Goal: Navigation & Orientation: Find specific page/section

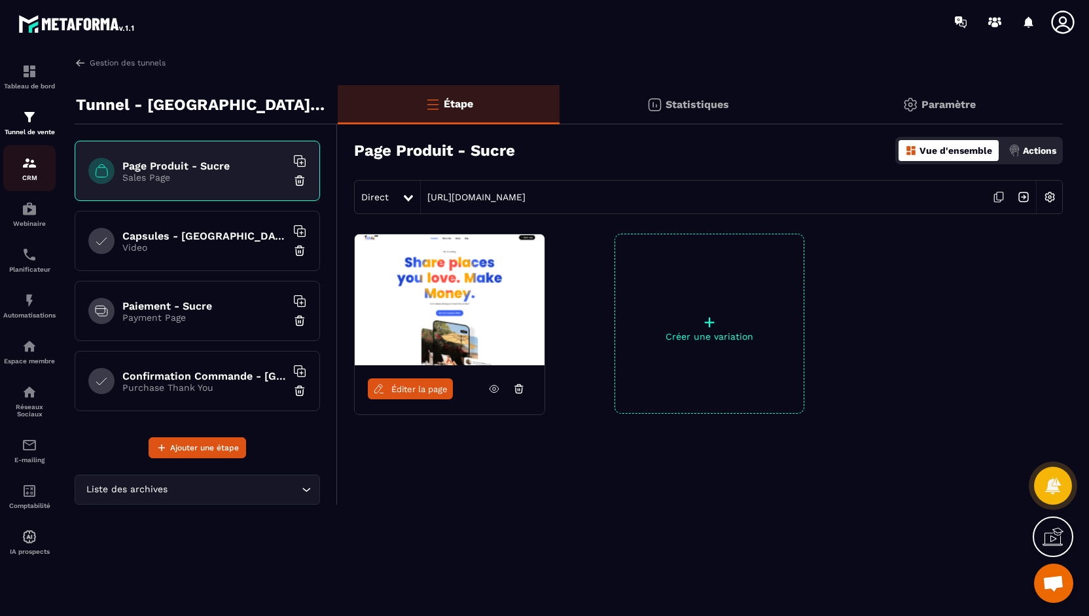
click at [32, 169] on img at bounding box center [30, 163] width 16 height 16
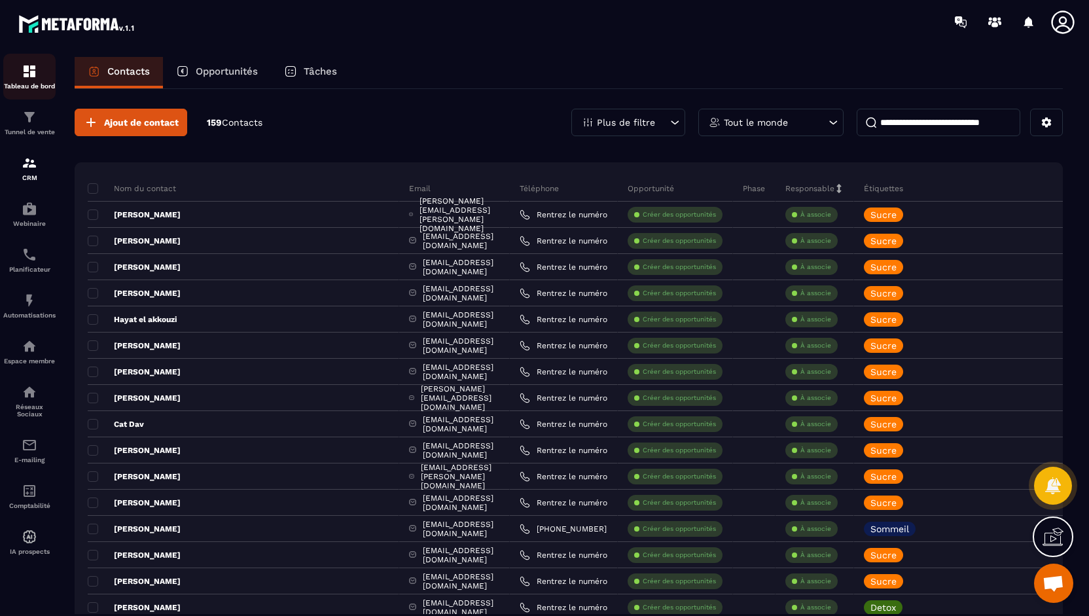
click at [39, 65] on div "Tableau de bord" at bounding box center [29, 76] width 52 height 26
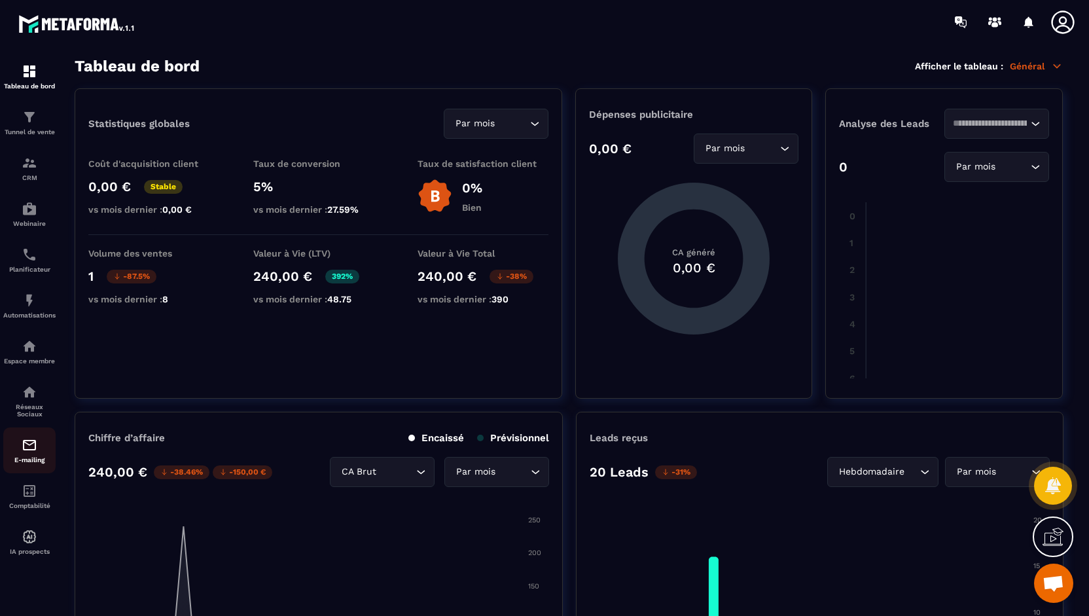
click at [38, 455] on div "E-mailing" at bounding box center [29, 450] width 52 height 26
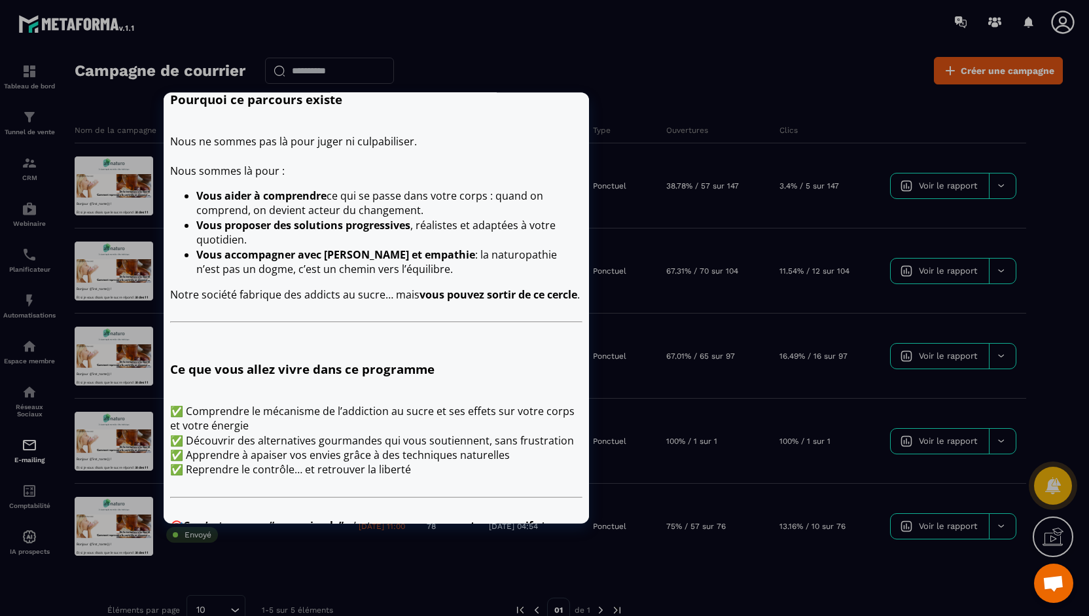
scroll to position [654, 0]
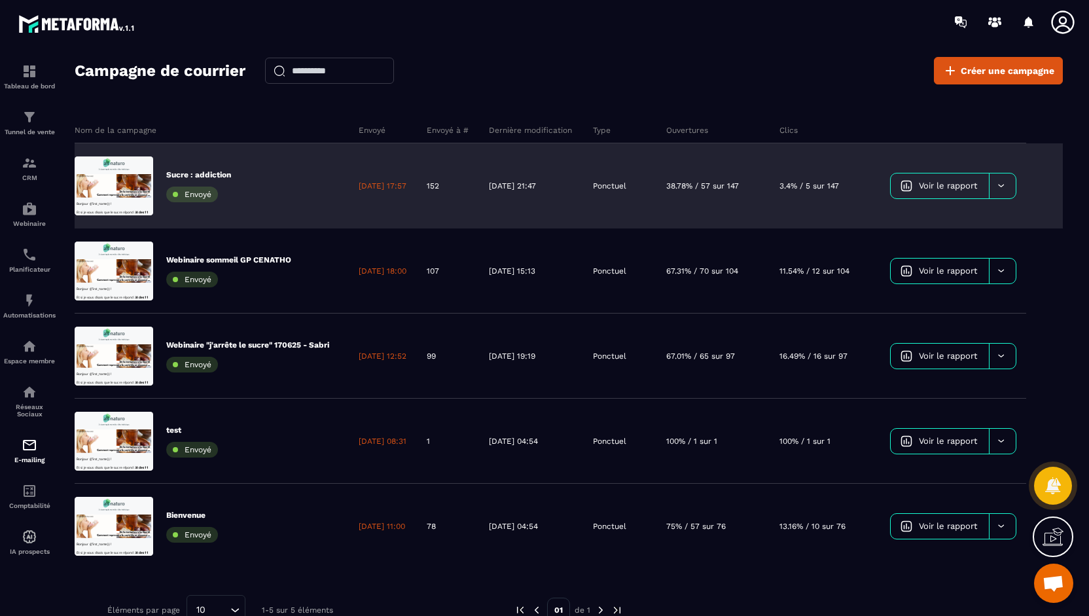
click at [301, 186] on div "Sucre : addiction Envoyé" at bounding box center [212, 185] width 274 height 85
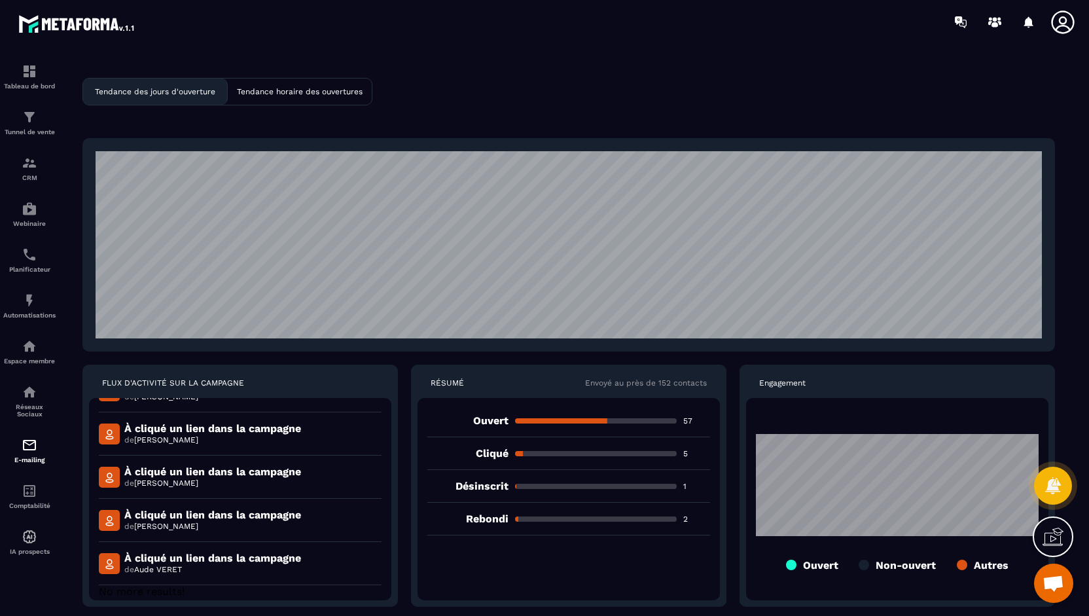
scroll to position [2366, 0]
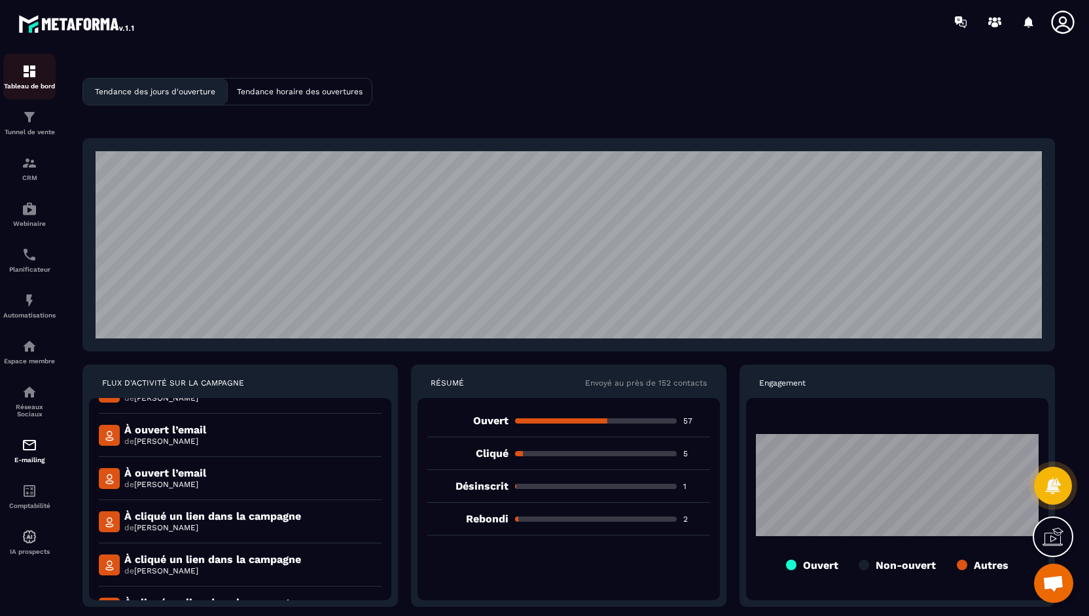
click at [29, 75] on img at bounding box center [30, 71] width 16 height 16
